Goal: Transaction & Acquisition: Purchase product/service

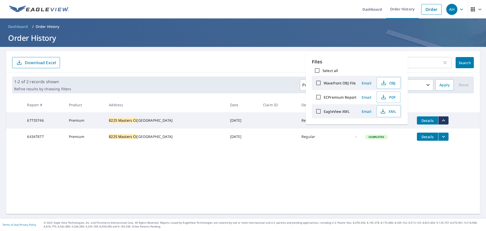
click at [444, 68] on div "8225 Masters Ct ​" at bounding box center [402, 62] width 97 height 11
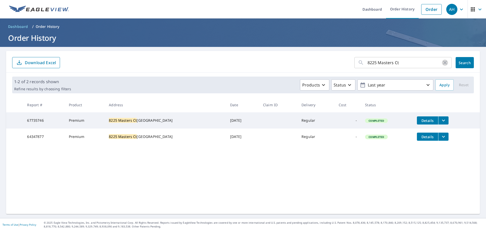
drag, startPoint x: 440, startPoint y: 64, endPoint x: 434, endPoint y: 64, distance: 6.3
click at [436, 64] on div "8225 Masters Ct ​" at bounding box center [402, 62] width 97 height 11
drag, startPoint x: 413, startPoint y: 64, endPoint x: 301, endPoint y: 64, distance: 111.4
click at [301, 64] on form "8225 Masters Ct ​ Search Download Excel" at bounding box center [243, 62] width 462 height 11
paste input "[STREET_ADDRESS]"
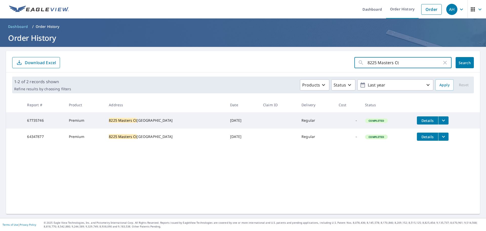
type input "[STREET_ADDRESS]"
click button "Search" at bounding box center [465, 62] width 18 height 11
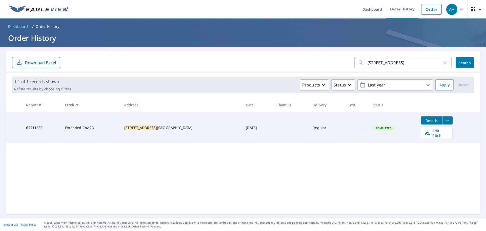
click at [444, 121] on icon "filesDropdownBtn-67711630" at bounding box center [447, 120] width 6 height 6
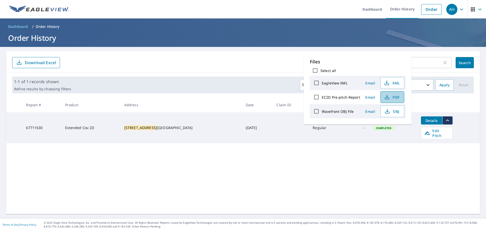
click at [400, 99] on button "PDF" at bounding box center [392, 97] width 24 height 12
drag, startPoint x: 443, startPoint y: 62, endPoint x: 438, endPoint y: 65, distance: 5.6
click at [443, 63] on icon "button" at bounding box center [445, 62] width 6 height 6
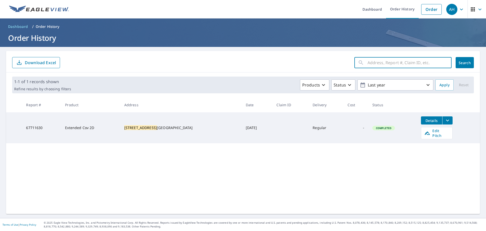
click at [422, 65] on input "text" at bounding box center [410, 62] width 84 height 14
paste input "[STREET_ADDRESS][PERSON_NAME]"
type input "[STREET_ADDRESS][PERSON_NAME]"
click button "Search" at bounding box center [465, 62] width 18 height 11
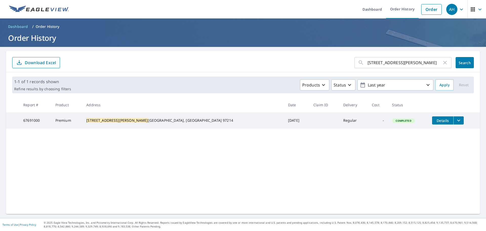
click at [456, 118] on icon "filesDropdownBtn-67691000" at bounding box center [459, 120] width 6 height 6
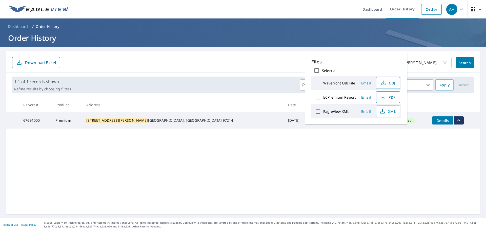
click at [395, 95] on span "PDF" at bounding box center [387, 97] width 16 height 6
drag, startPoint x: 394, startPoint y: 184, endPoint x: 393, endPoint y: 97, distance: 87.3
click at [394, 184] on div "[STREET_ADDRESS][PERSON_NAME] ​ Search Download Excel 1-1 of 1 records shown Re…" at bounding box center [243, 132] width 474 height 163
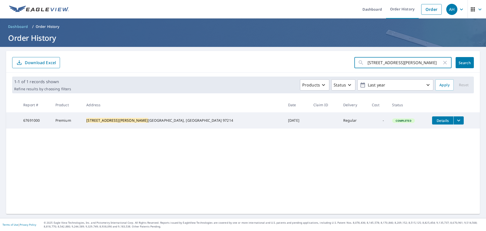
drag, startPoint x: 423, startPoint y: 64, endPoint x: 301, endPoint y: 65, distance: 122.3
click at [301, 65] on form "[STREET_ADDRESS][PERSON_NAME] ​ Search Download Excel" at bounding box center [243, 62] width 462 height 11
paste input "0904 NW 23r"
type input "[STREET_ADDRESS]"
click button "Search" at bounding box center [465, 62] width 18 height 11
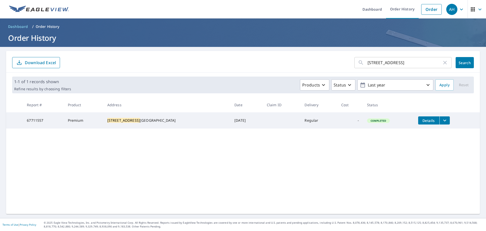
click at [442, 123] on icon "filesDropdownBtn-67711557" at bounding box center [445, 120] width 6 height 6
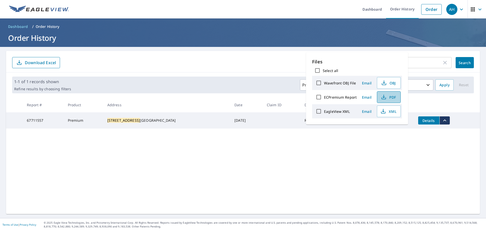
click at [383, 96] on icon "button" at bounding box center [383, 95] width 2 height 3
click at [436, 196] on div "[STREET_ADDRESS] ​ Search Download Excel 1-1 of 1 records shown Refine results …" at bounding box center [243, 132] width 474 height 163
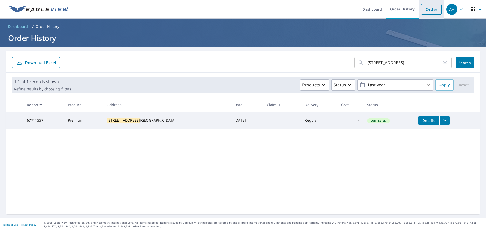
click at [432, 8] on link "Order" at bounding box center [431, 9] width 21 height 11
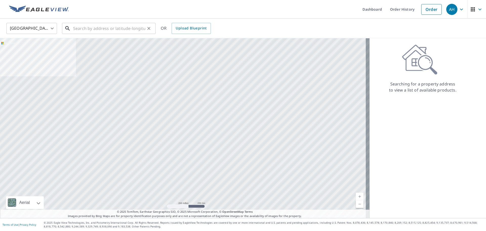
click at [87, 23] on input "text" at bounding box center [109, 28] width 72 height 14
paste input "[STREET_ADDRESS]"
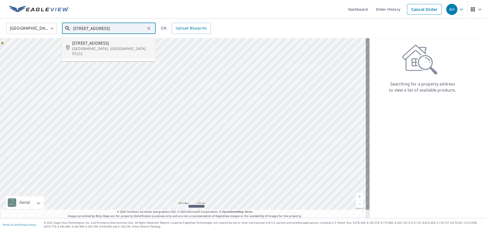
click at [113, 40] on span "[STREET_ADDRESS]" at bounding box center [111, 43] width 79 height 6
type input "[STREET_ADDRESS]"
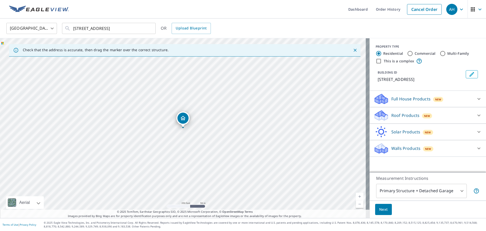
click at [415, 111] on div "Roof Products New" at bounding box center [423, 115] width 99 height 12
click at [374, 132] on div "Premium" at bounding box center [428, 128] width 108 height 14
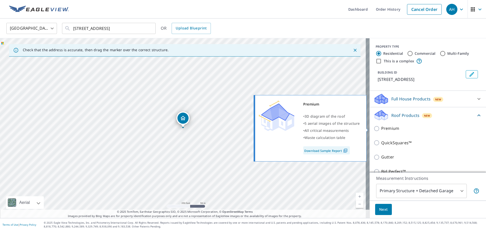
click at [374, 129] on input "Premium" at bounding box center [378, 128] width 8 height 6
checkbox input "true"
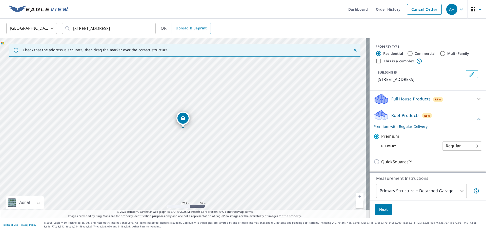
click at [386, 210] on button "Next" at bounding box center [383, 209] width 17 height 11
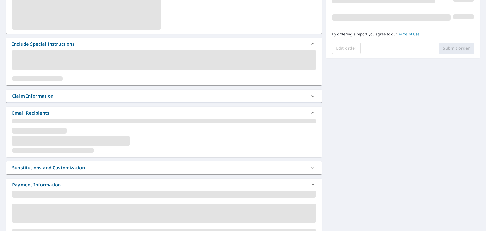
scroll to position [92, 0]
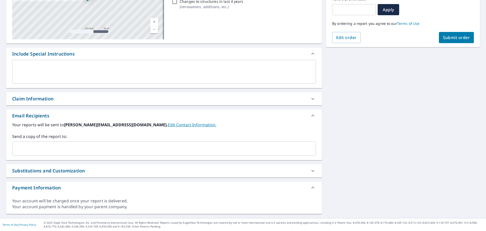
click at [80, 148] on input "text" at bounding box center [160, 149] width 292 height 10
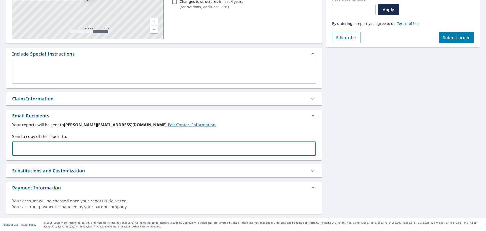
paste input "[EMAIL_ADDRESS][DOMAIN_NAME]"
type input "[EMAIL_ADDRESS][DOMAIN_NAME]"
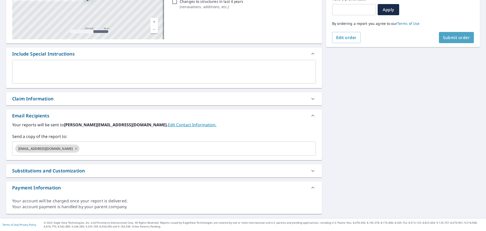
click at [451, 38] on span "Submit order" at bounding box center [456, 38] width 27 height 6
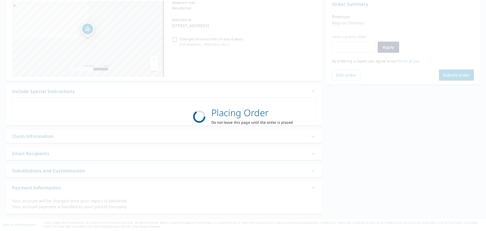
scroll to position [54, 0]
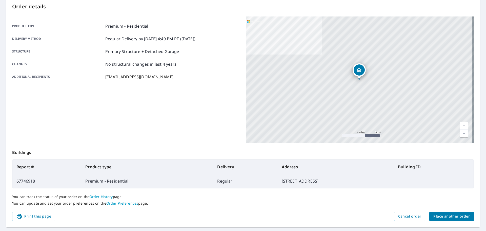
click at [448, 215] on span "Place another order" at bounding box center [451, 216] width 36 height 6
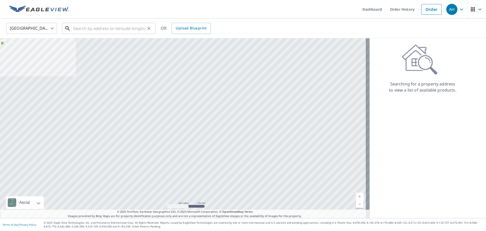
click at [96, 31] on input "text" at bounding box center [109, 28] width 72 height 14
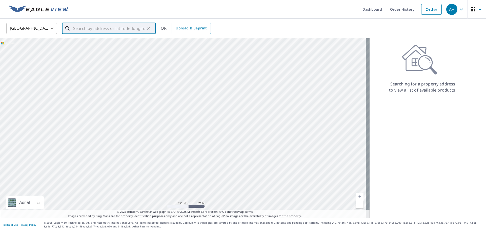
paste input "[STREET_ADDRESS][PERSON_NAME]"
click at [95, 44] on span "[STREET_ADDRESS][PERSON_NAME]" at bounding box center [111, 43] width 79 height 6
type input "[STREET_ADDRESS][PERSON_NAME]"
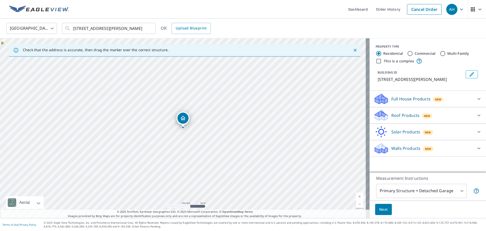
drag, startPoint x: 406, startPoint y: 111, endPoint x: 405, endPoint y: 116, distance: 5.5
click at [406, 114] on div "Roof Products New" at bounding box center [423, 115] width 99 height 12
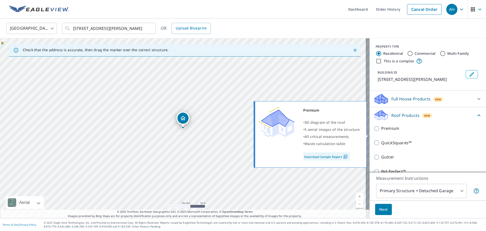
drag, startPoint x: 371, startPoint y: 134, endPoint x: 372, endPoint y: 139, distance: 5.2
click at [374, 131] on input "Premium" at bounding box center [378, 128] width 8 height 6
checkbox input "true"
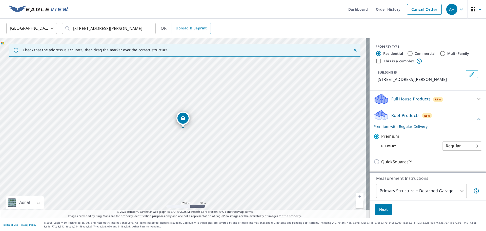
click at [379, 209] on span "Next" at bounding box center [383, 209] width 9 height 6
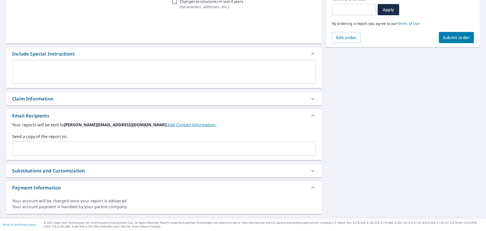
scroll to position [92, 0]
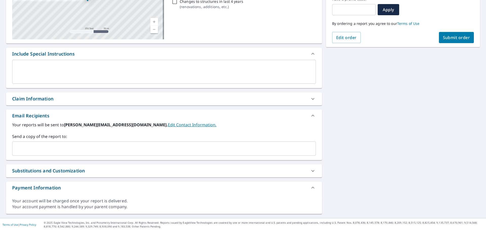
click at [52, 150] on input "text" at bounding box center [160, 149] width 292 height 10
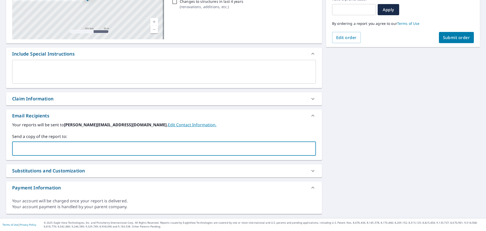
click at [114, 151] on input "text" at bounding box center [160, 149] width 292 height 10
paste input "[EMAIL_ADDRESS][DOMAIN_NAME]"
type input "[EMAIL_ADDRESS][DOMAIN_NAME]"
click at [467, 38] on button "Submit order" at bounding box center [456, 37] width 35 height 11
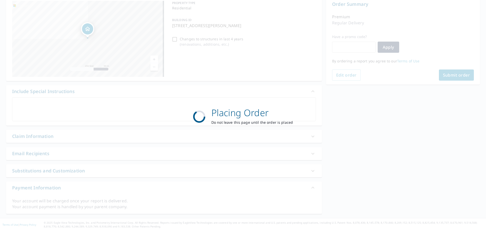
scroll to position [54, 0]
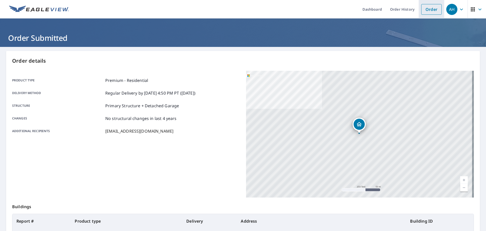
click at [435, 11] on link "Order" at bounding box center [431, 9] width 21 height 11
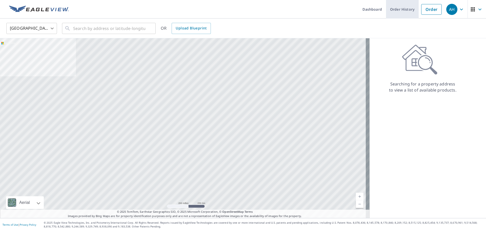
click at [402, 9] on link "Order History" at bounding box center [402, 9] width 33 height 18
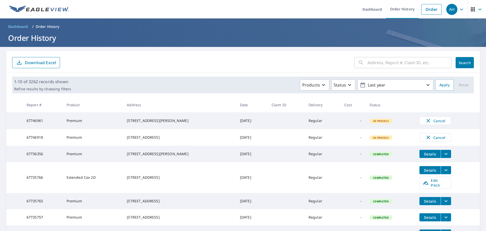
click at [407, 63] on input "text" at bounding box center [410, 62] width 84 height 14
paste input "[STREET_ADDRESS]"
type input "[STREET_ADDRESS]"
click button "Search" at bounding box center [465, 62] width 18 height 11
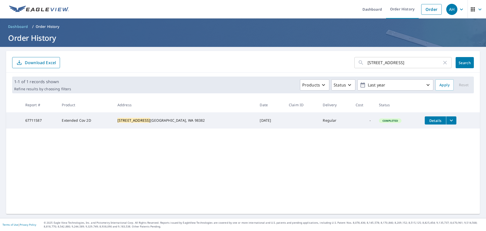
click at [450, 120] on icon "filesDropdownBtn-67711587" at bounding box center [451, 120] width 3 height 2
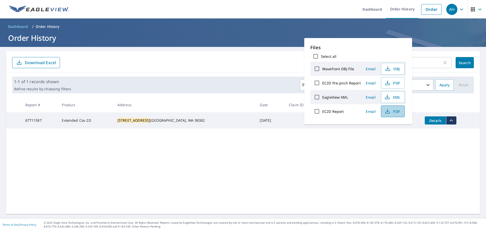
click at [391, 111] on span "PDF" at bounding box center [392, 111] width 16 height 6
drag, startPoint x: 443, startPoint y: 63, endPoint x: 435, endPoint y: 64, distance: 7.4
click at [442, 63] on icon "button" at bounding box center [445, 62] width 6 height 6
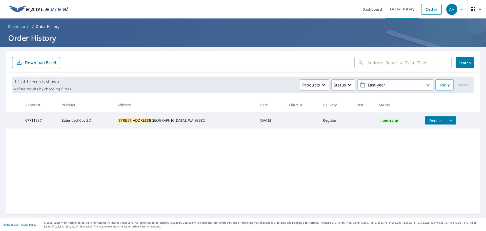
click at [430, 64] on input "text" at bounding box center [410, 62] width 84 height 14
paste input "[STREET_ADDRESS]"
type input "[STREET_ADDRESS]"
click button "Search" at bounding box center [465, 62] width 18 height 11
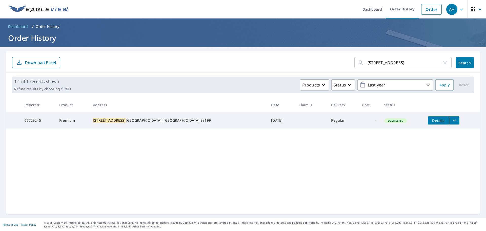
click at [451, 121] on icon "filesDropdownBtn-67729245" at bounding box center [454, 120] width 6 height 6
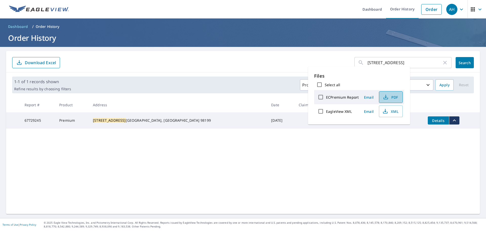
click at [386, 96] on icon "button" at bounding box center [386, 97] width 6 height 6
